Goal: Check status: Check status

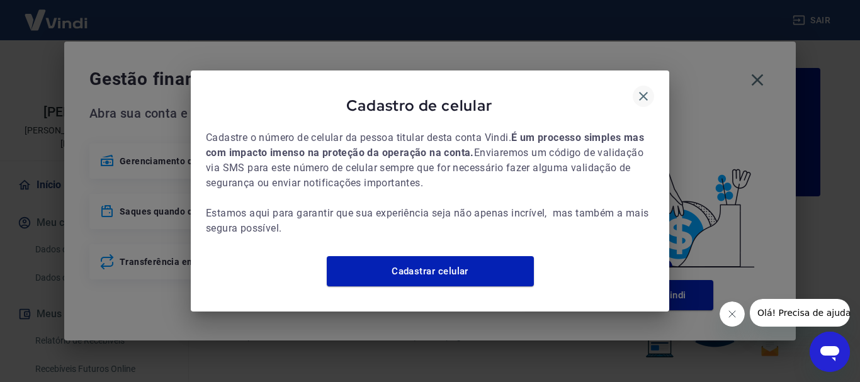
click at [639, 90] on icon "button" at bounding box center [643, 96] width 15 height 15
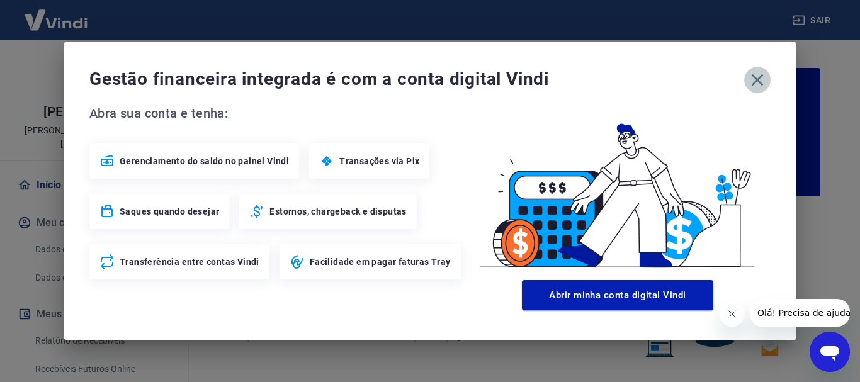
click at [763, 83] on icon "button" at bounding box center [757, 80] width 20 height 20
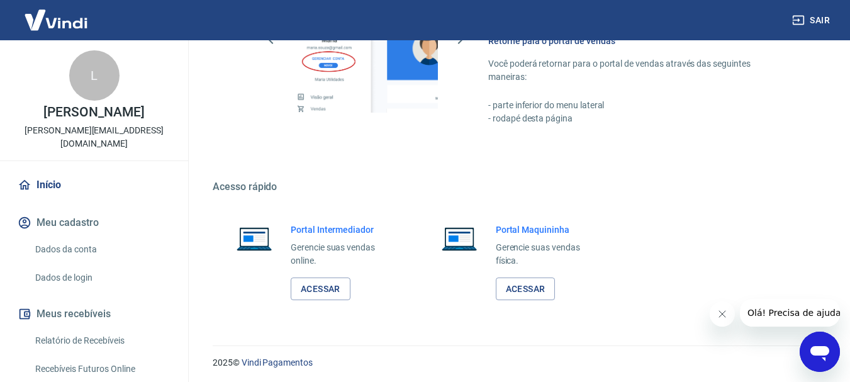
scroll to position [781, 0]
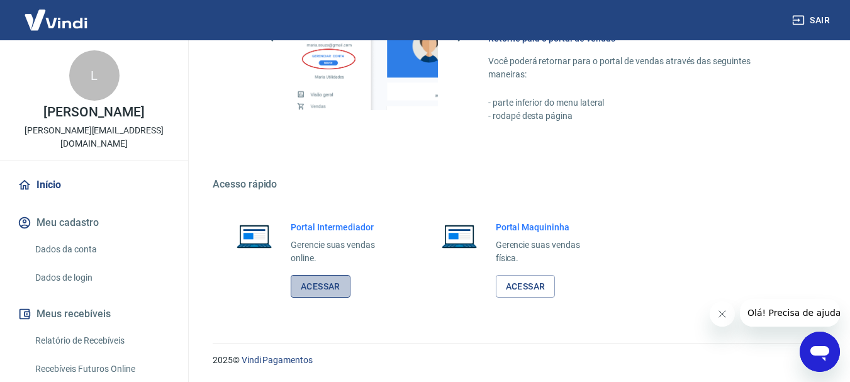
click at [321, 289] on link "Acessar" at bounding box center [321, 286] width 60 height 23
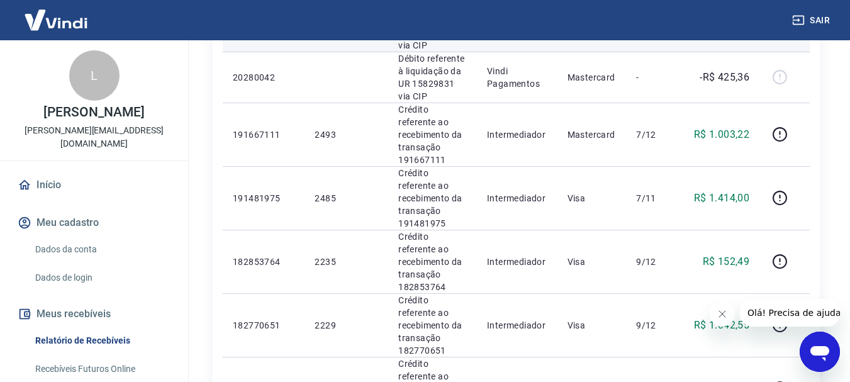
scroll to position [629, 0]
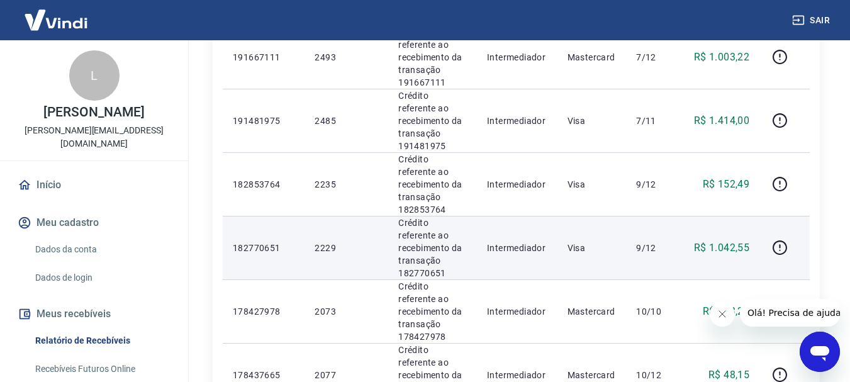
click at [660, 242] on p "9/12" at bounding box center [654, 248] width 37 height 13
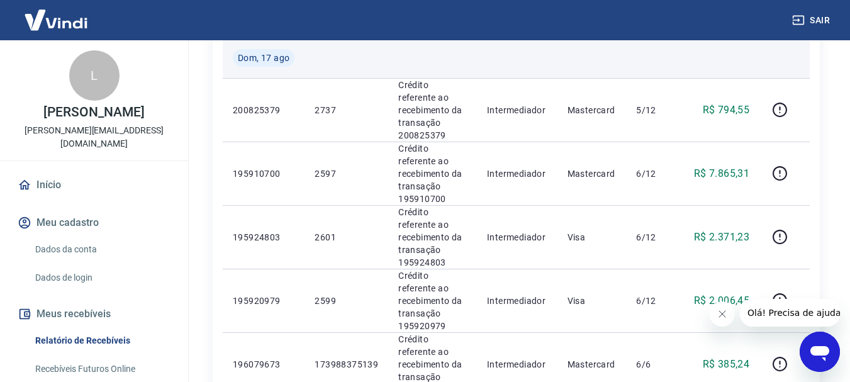
scroll to position [1133, 0]
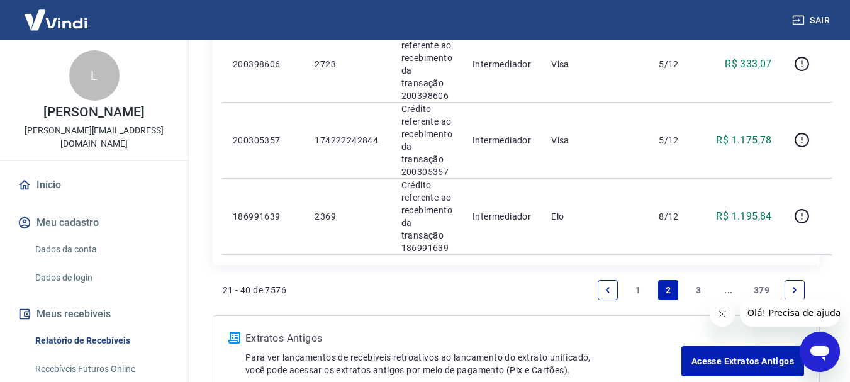
scroll to position [1573, 0]
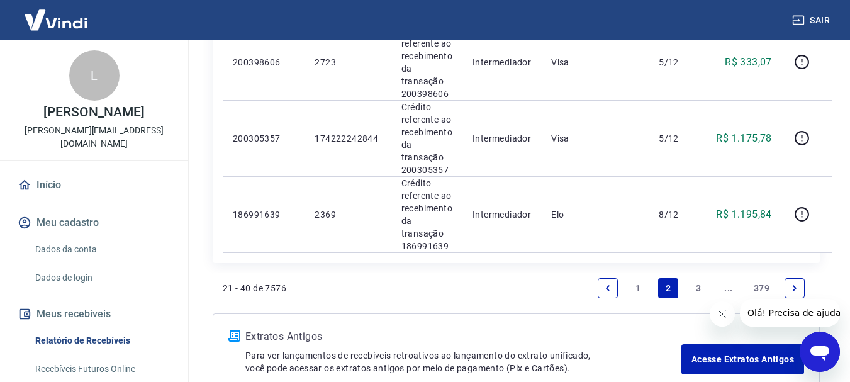
click at [795, 284] on icon "Next page" at bounding box center [794, 288] width 9 height 9
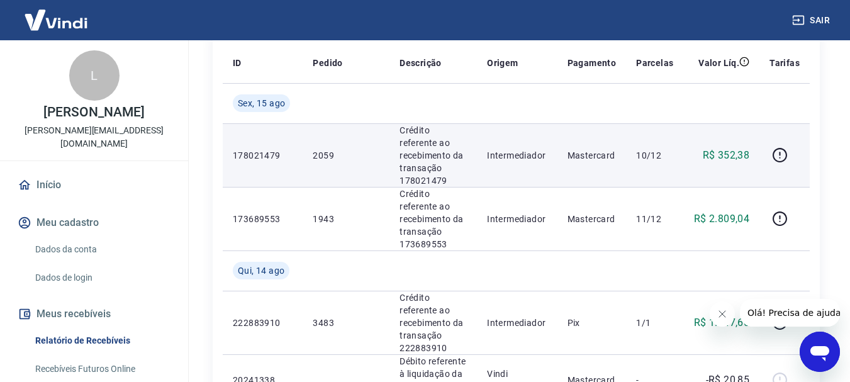
scroll to position [252, 0]
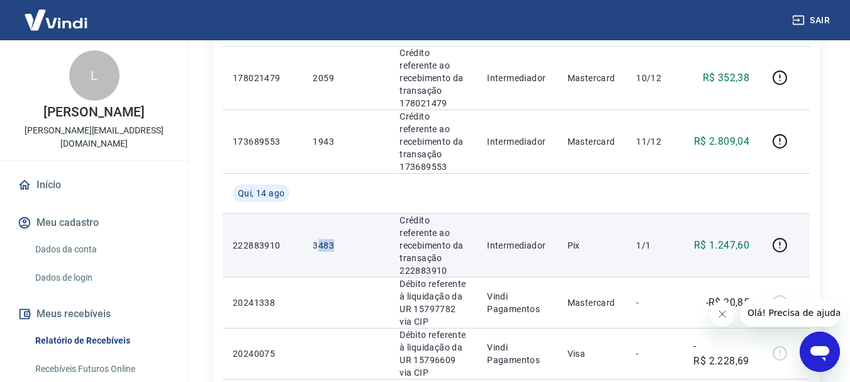
drag, startPoint x: 362, startPoint y: 210, endPoint x: 315, endPoint y: 211, distance: 46.6
click at [315, 239] on p "3483" at bounding box center [346, 245] width 67 height 13
drag, startPoint x: 309, startPoint y: 211, endPoint x: 348, endPoint y: 213, distance: 39.0
click at [348, 213] on td "3483" at bounding box center [346, 245] width 87 height 64
copy p "3483"
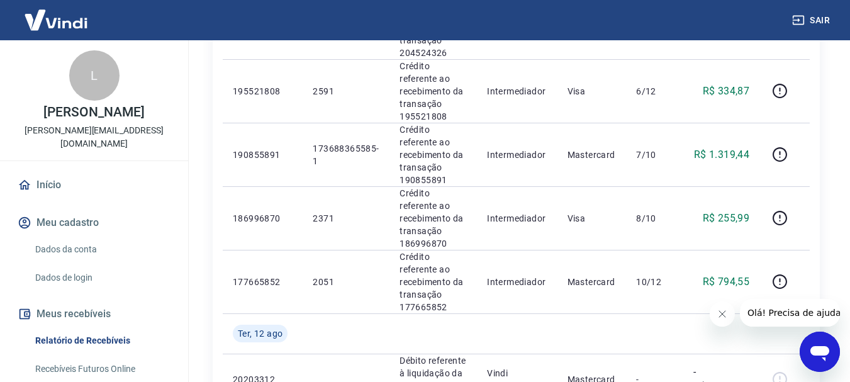
scroll to position [1133, 0]
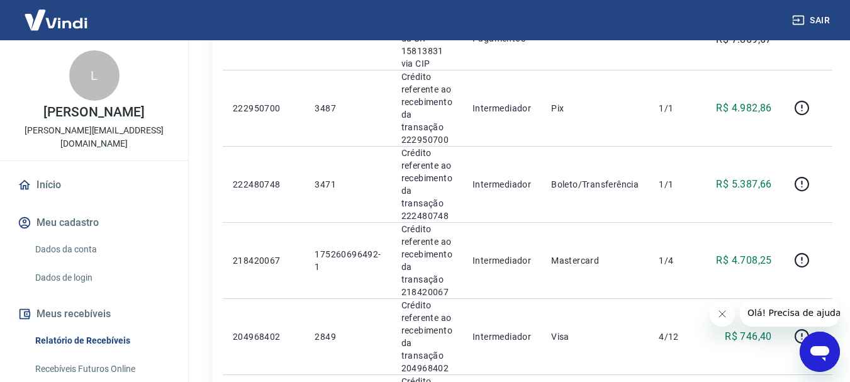
scroll to position [1196, 0]
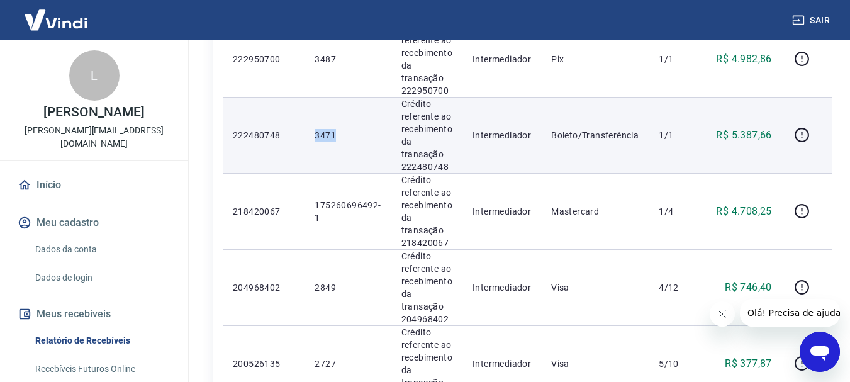
drag, startPoint x: 347, startPoint y: 131, endPoint x: 306, endPoint y: 133, distance: 41.0
click at [306, 133] on td "3471" at bounding box center [348, 135] width 86 height 76
copy p "3471"
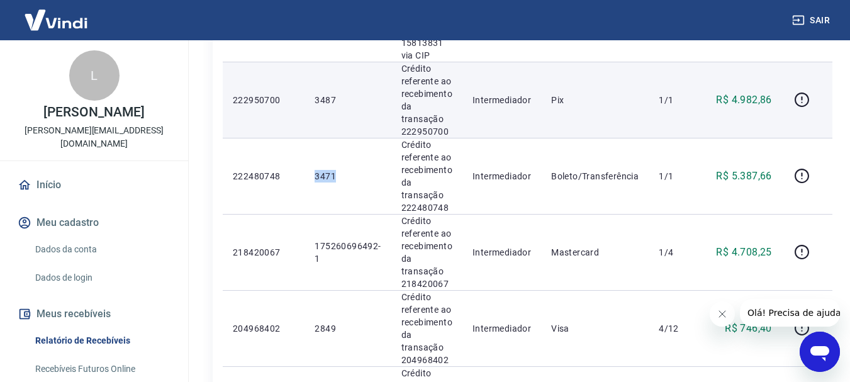
scroll to position [1133, 0]
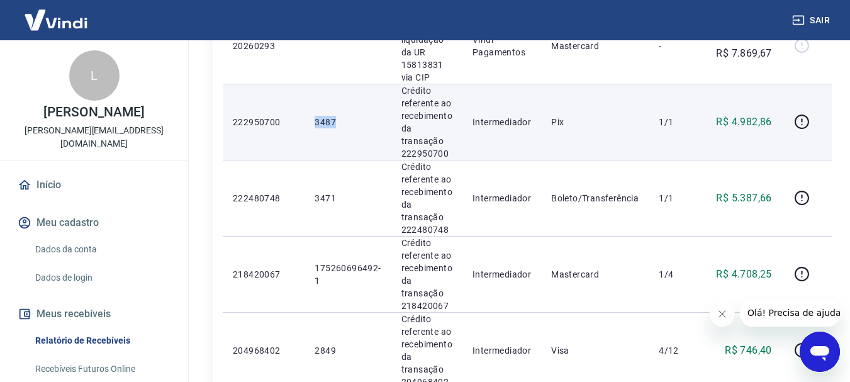
drag, startPoint x: 352, startPoint y: 121, endPoint x: 298, endPoint y: 121, distance: 54.7
click at [298, 121] on tr "222950700 3487 Crédito referente ao recebimento da transação 222950700 Intermed…" at bounding box center [528, 122] width 610 height 76
copy tr "3487"
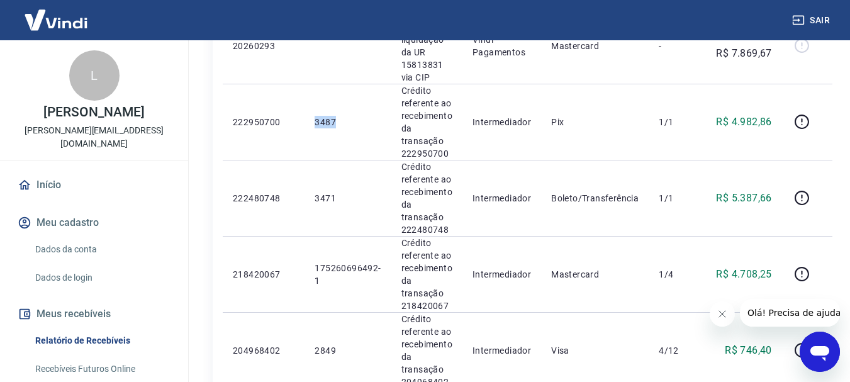
copy tr "3487"
